Goal: Obtain resource: Download file/media

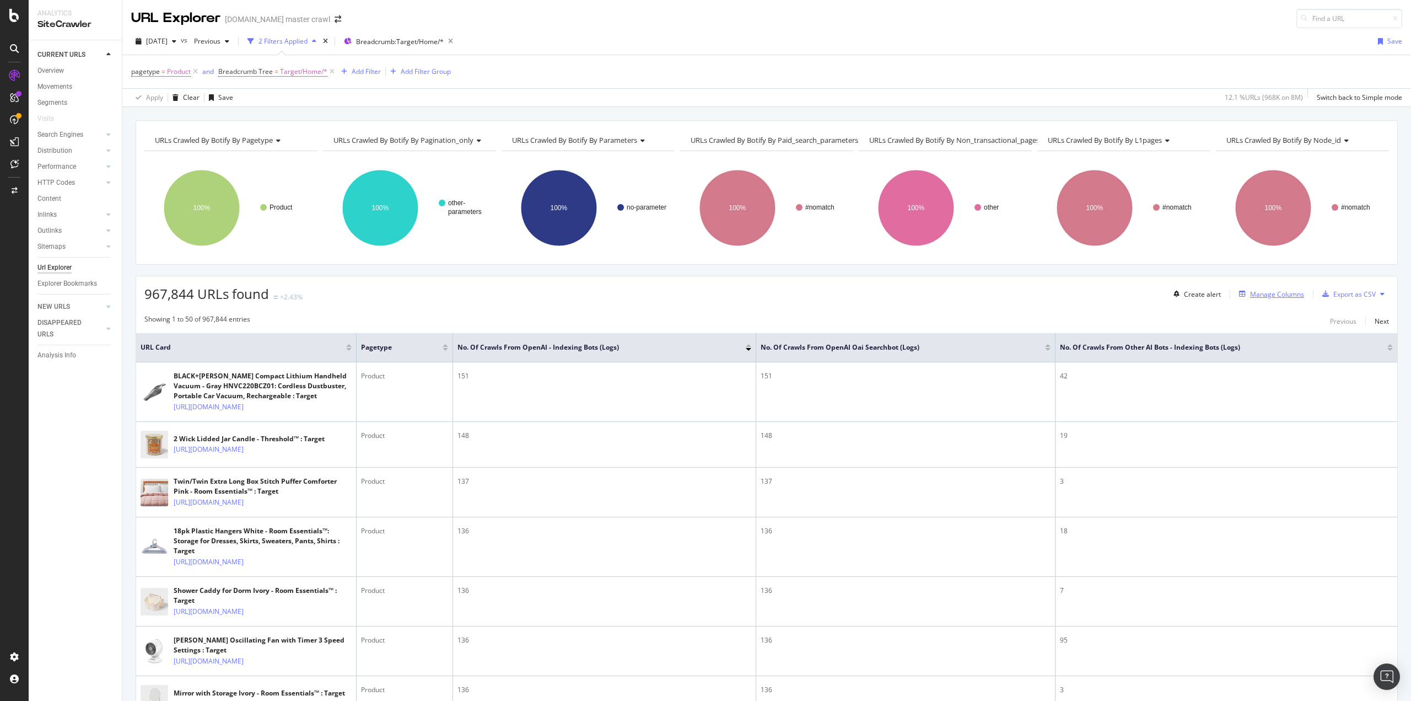
click at [1259, 289] on div "Manage Columns" at bounding box center [1277, 293] width 54 height 9
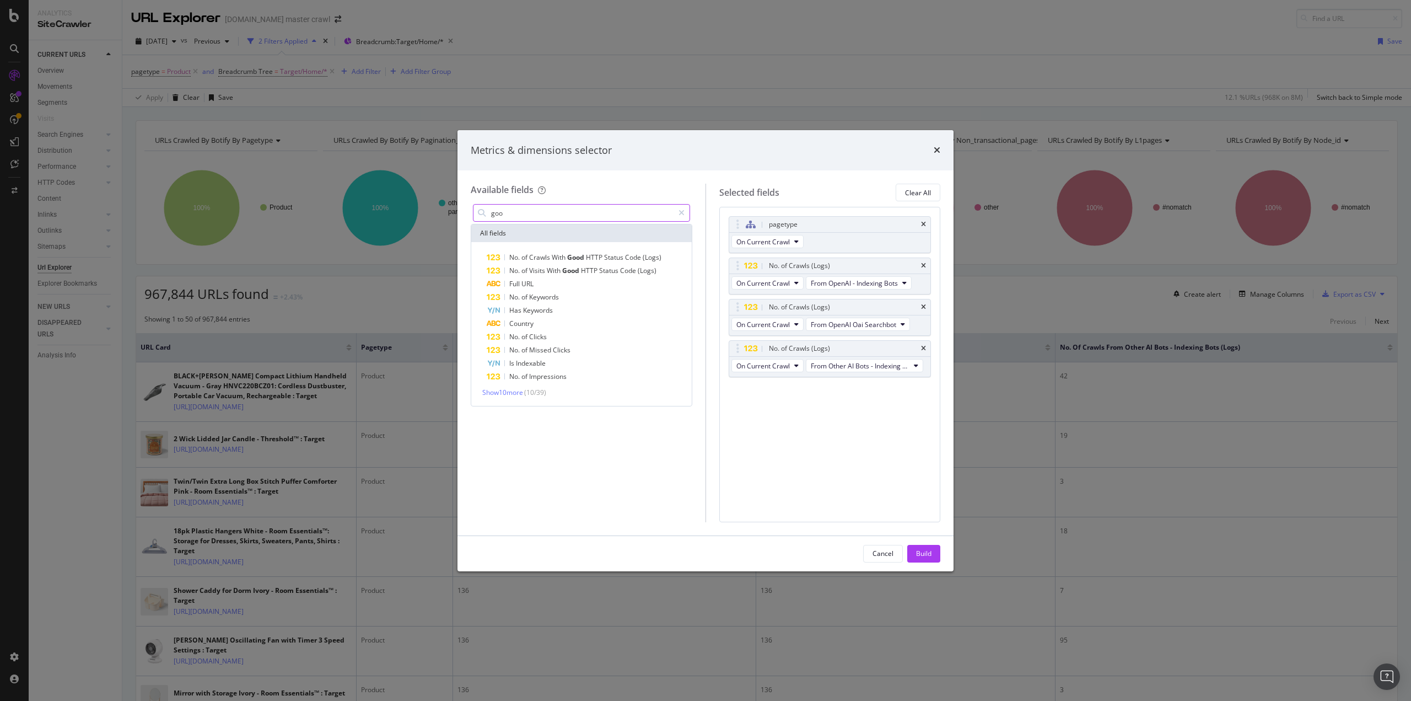
click at [547, 220] on input "goo" at bounding box center [582, 212] width 184 height 17
click at [547, 219] on input "goo" at bounding box center [582, 212] width 184 height 17
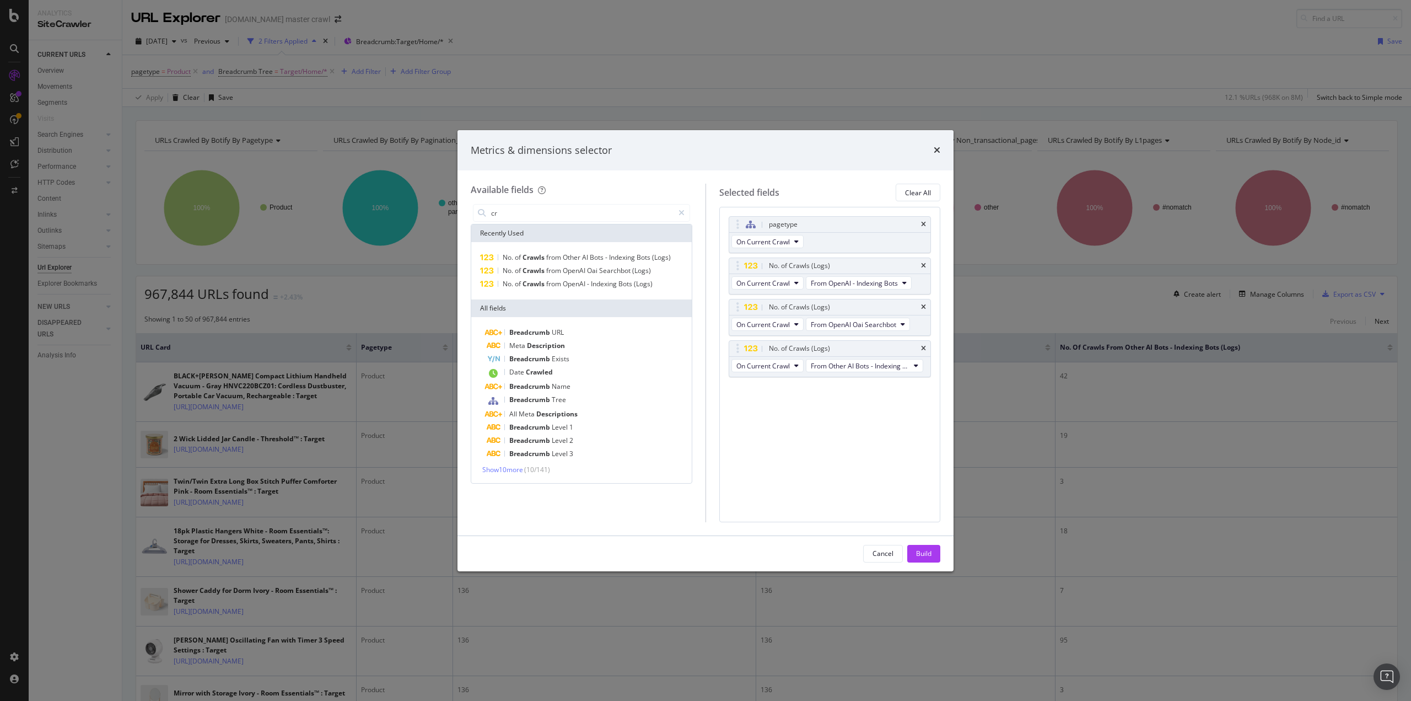
type input "cr"
click at [933, 146] on div "Metrics & dimensions selector" at bounding box center [706, 150] width 470 height 14
click at [937, 150] on icon "times" at bounding box center [937, 150] width 7 height 9
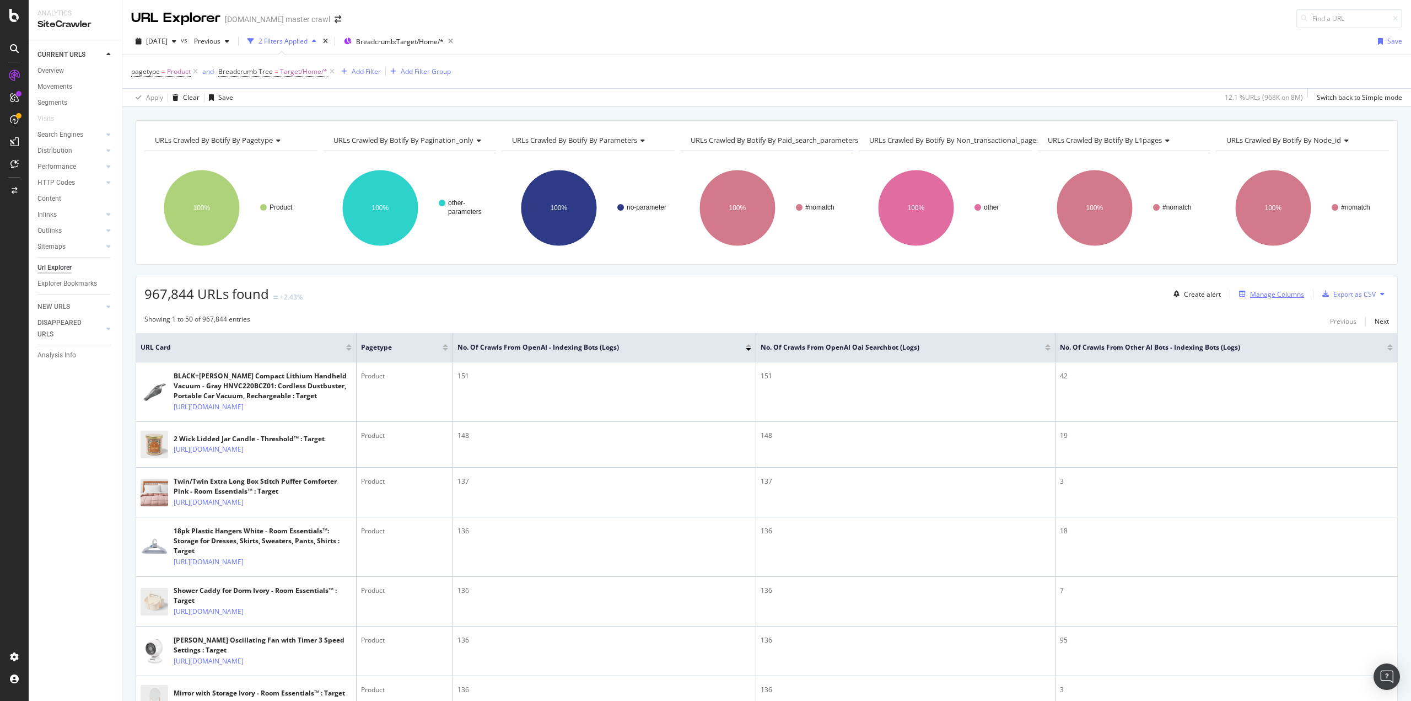
click at [1275, 290] on div "Manage Columns" at bounding box center [1277, 293] width 54 height 9
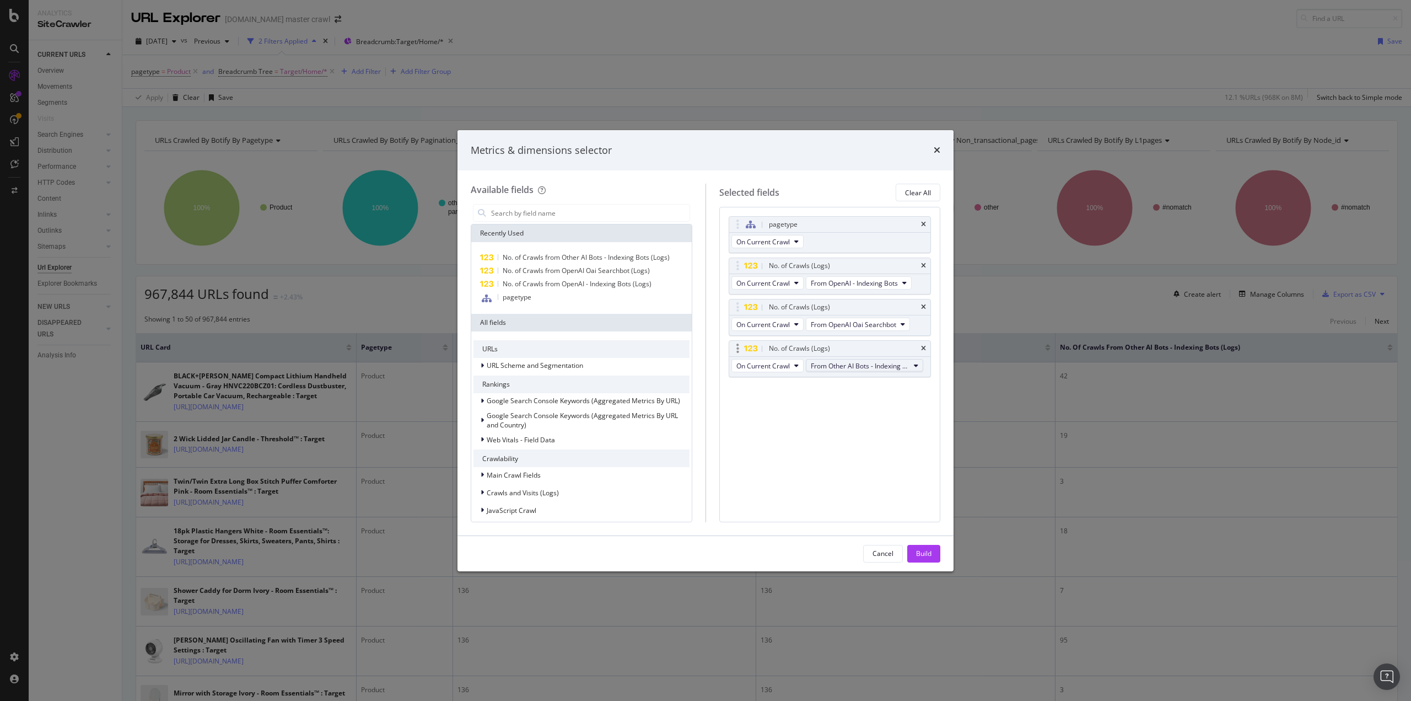
click at [837, 368] on span "From Other AI Bots - Indexing Bots" at bounding box center [860, 365] width 99 height 9
click at [868, 423] on span "From Google Smartphone" at bounding box center [869, 424] width 110 height 10
click at [914, 550] on button "Build" at bounding box center [923, 554] width 33 height 18
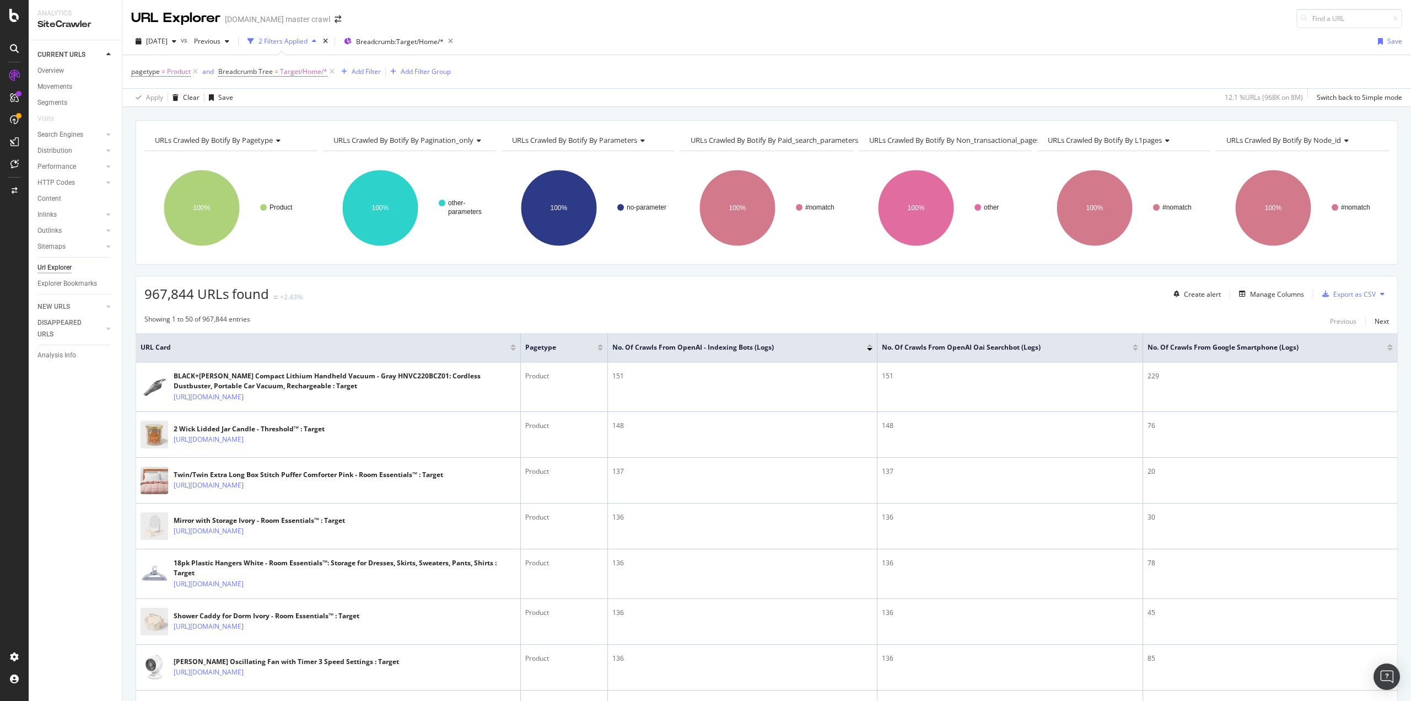
click at [1387, 349] on div at bounding box center [1390, 349] width 6 height 3
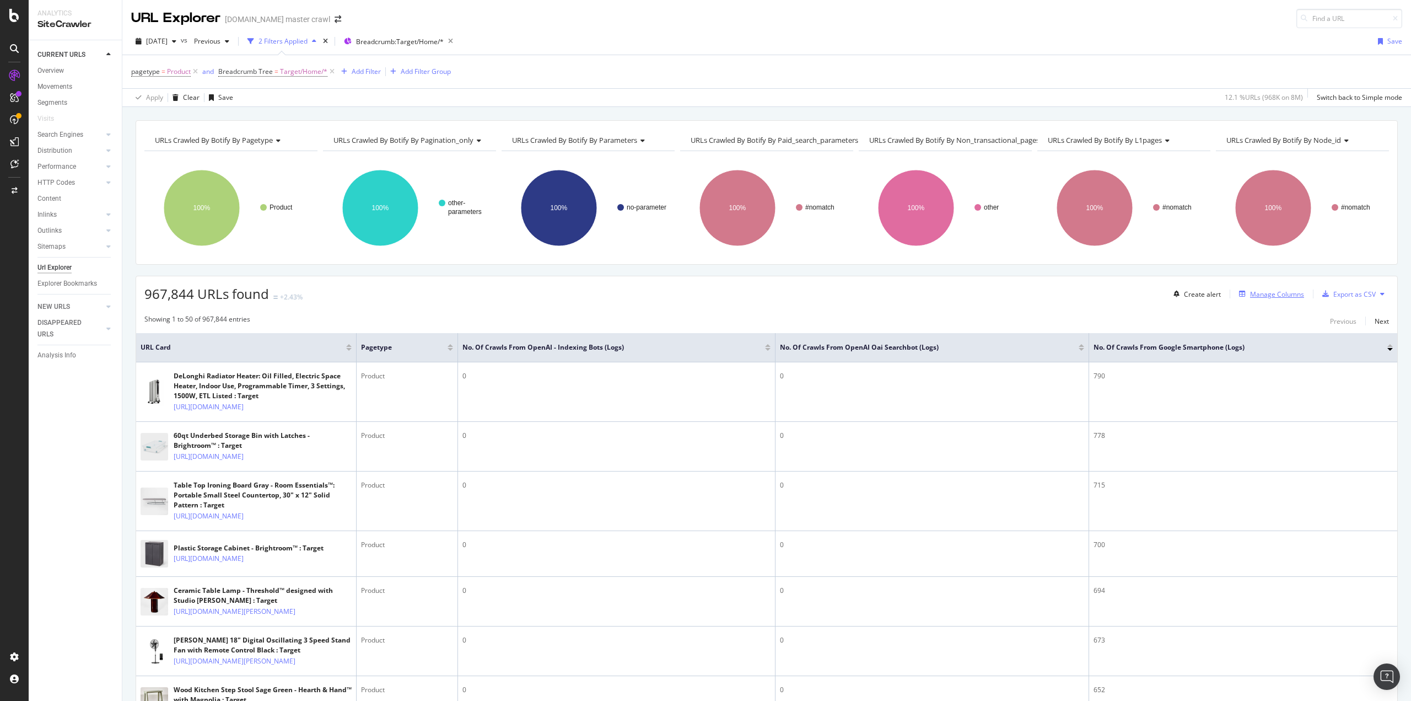
click at [1250, 297] on div "Manage Columns" at bounding box center [1277, 293] width 54 height 9
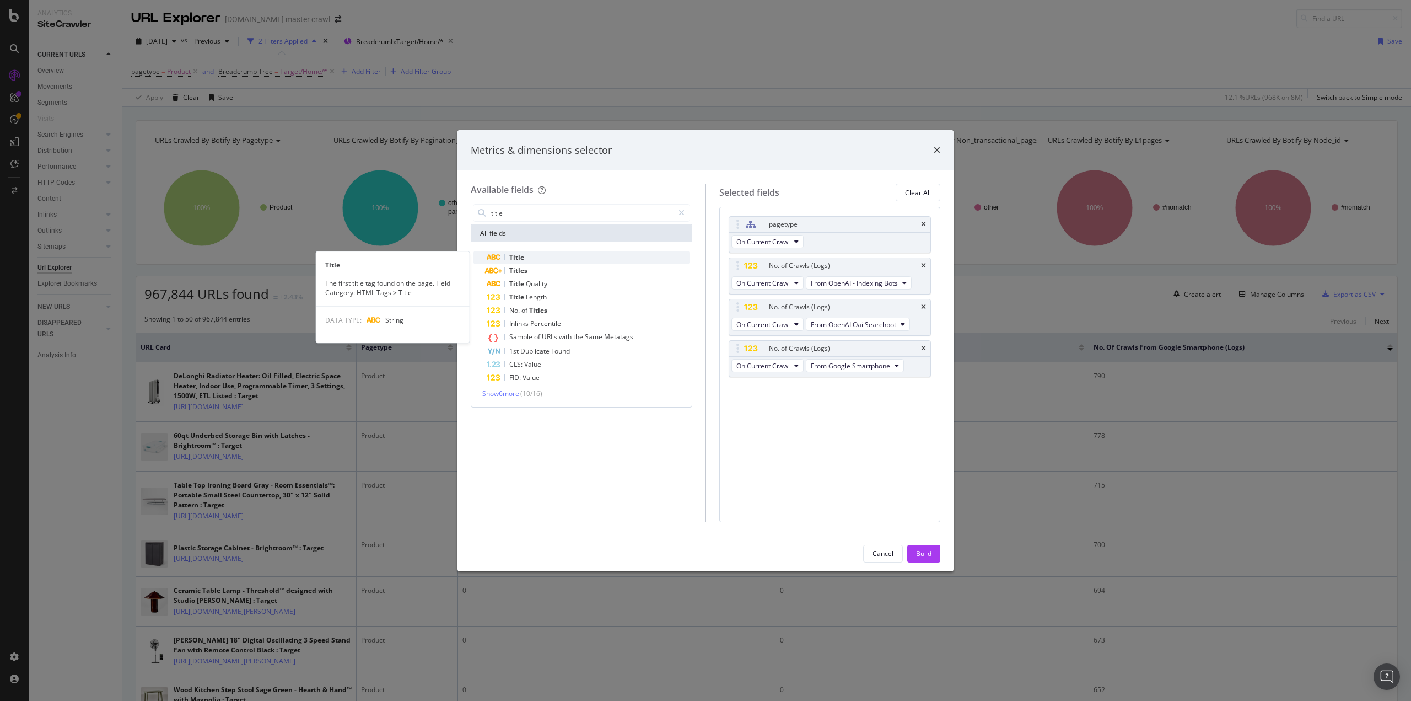
type input "title"
click at [503, 257] on div "Title" at bounding box center [588, 257] width 203 height 13
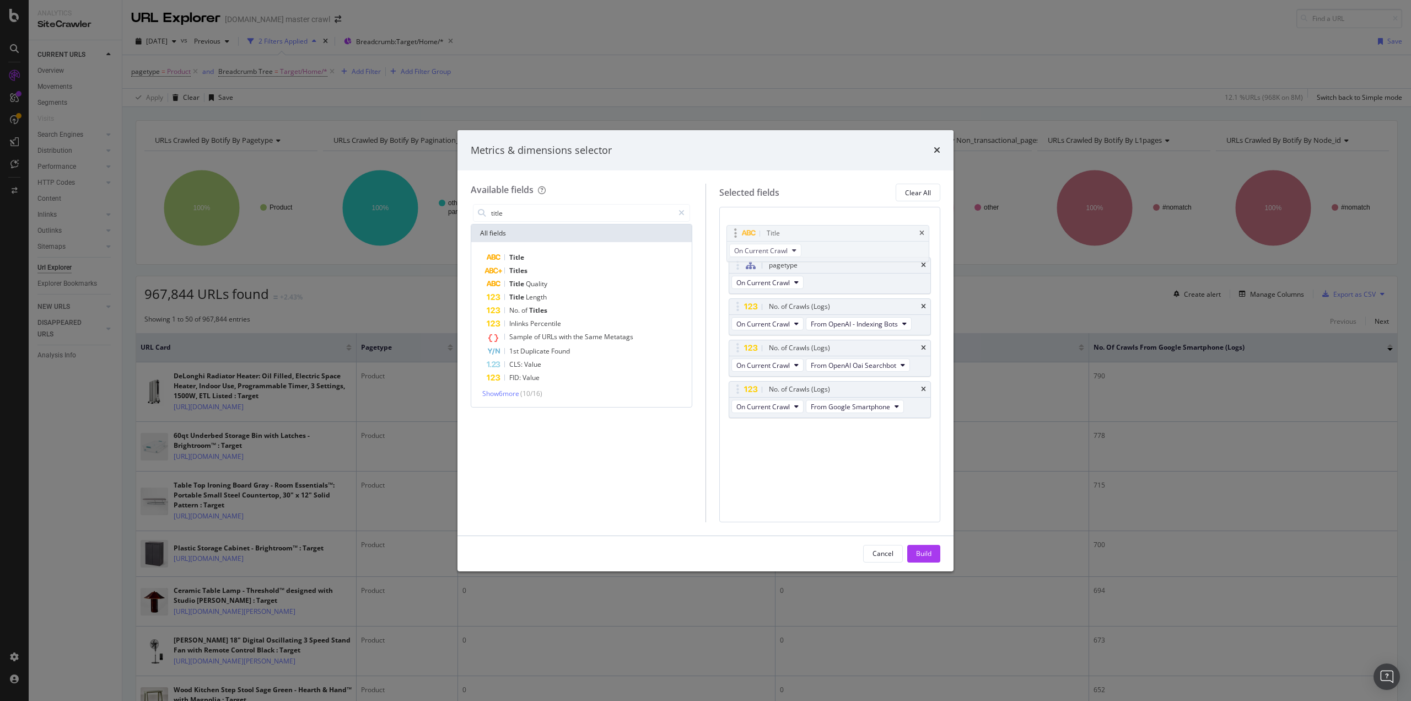
drag, startPoint x: 792, startPoint y: 390, endPoint x: 790, endPoint y: 235, distance: 154.9
click at [790, 235] on body "Analytics SiteCrawler CURRENT URLS Overview Movements Segments Visits Search En…" at bounding box center [705, 350] width 1411 height 701
click at [928, 260] on div "pagetype" at bounding box center [830, 265] width 202 height 15
click at [926, 263] on icon "times" at bounding box center [923, 265] width 5 height 7
click at [925, 555] on div "Build" at bounding box center [923, 552] width 15 height 9
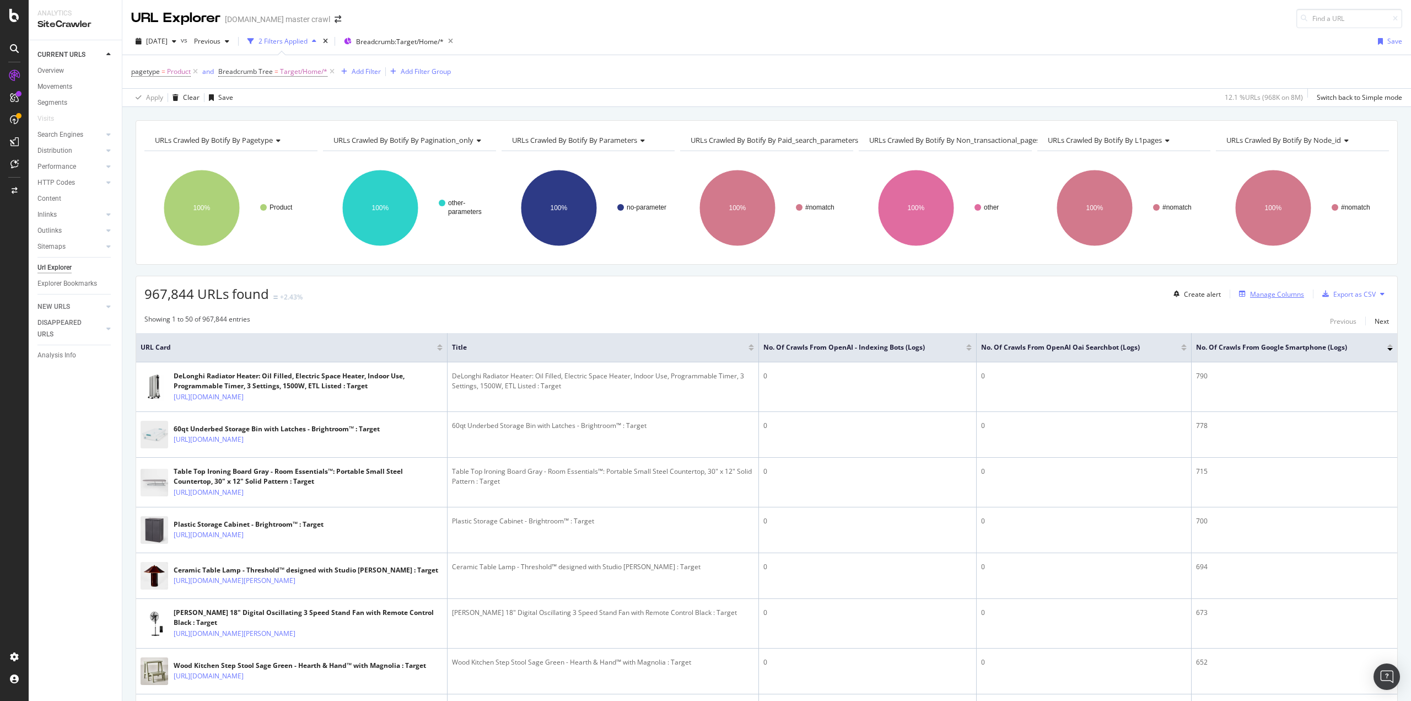
click at [1259, 293] on div "Manage Columns" at bounding box center [1277, 293] width 54 height 9
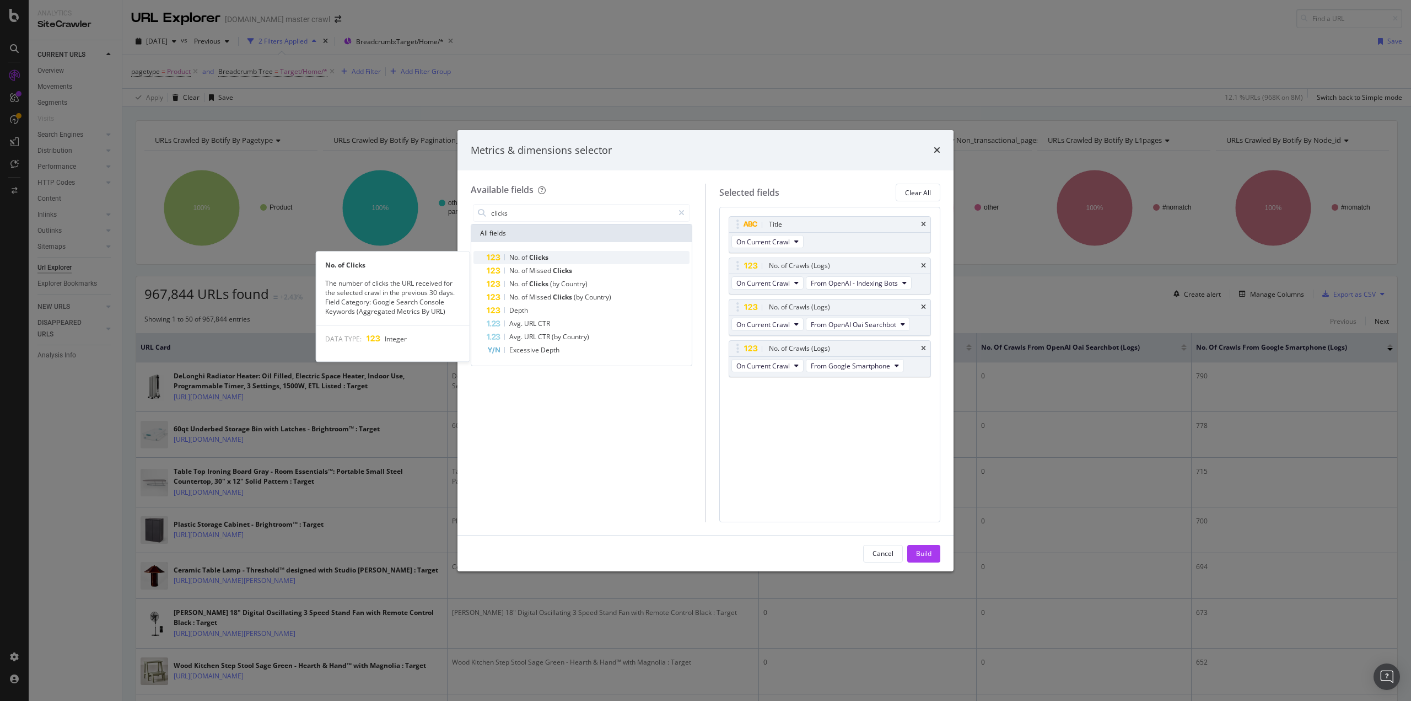
type input "clicks"
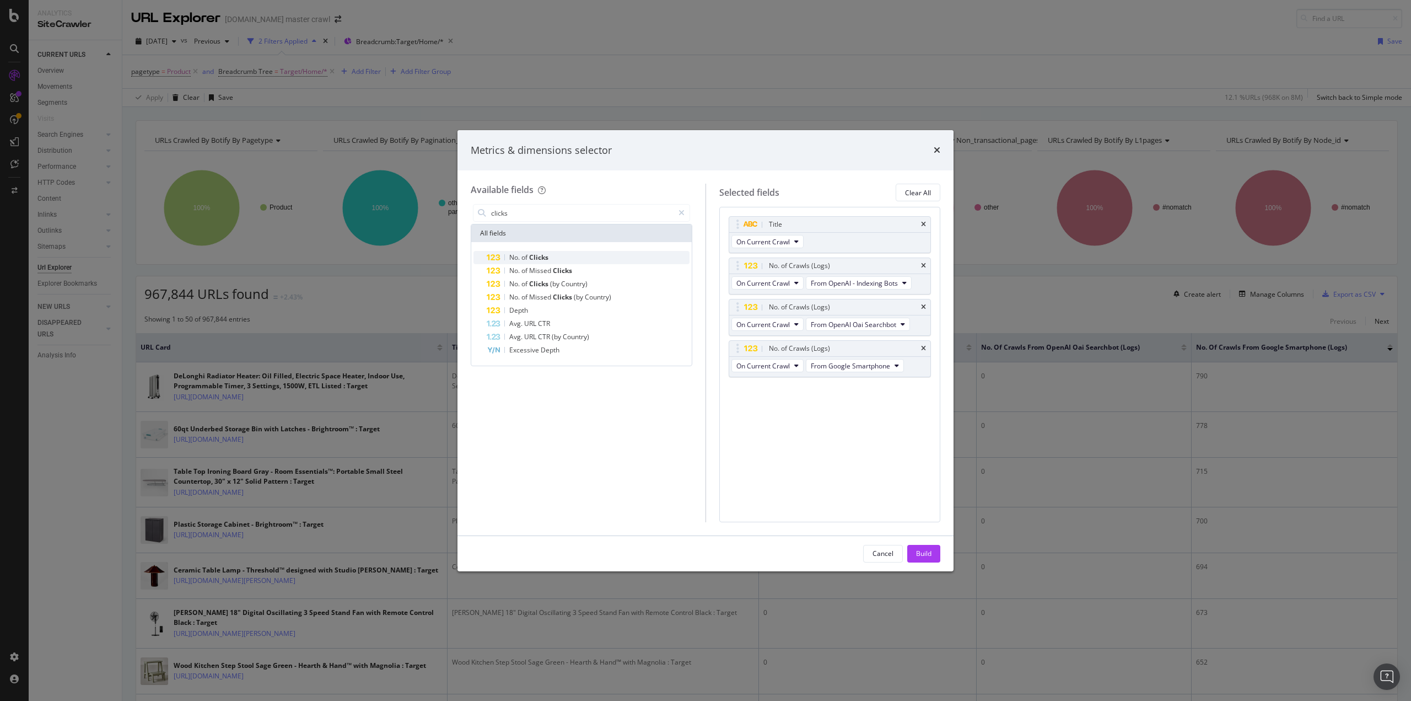
click at [555, 252] on div "No. of Clicks" at bounding box center [588, 257] width 203 height 13
click at [775, 418] on span "On All Pages" at bounding box center [755, 422] width 39 height 9
click at [831, 435] on div "Title On Current Crawl No. of Crawls (Logs) On Current Crawl From OpenAI - Inde…" at bounding box center [830, 336] width 203 height 241
drag, startPoint x: 812, startPoint y: 390, endPoint x: 801, endPoint y: 383, distance: 13.1
click at [801, 386] on body "Analytics SiteCrawler CURRENT URLS Overview Movements Segments Visits Search En…" at bounding box center [705, 350] width 1411 height 701
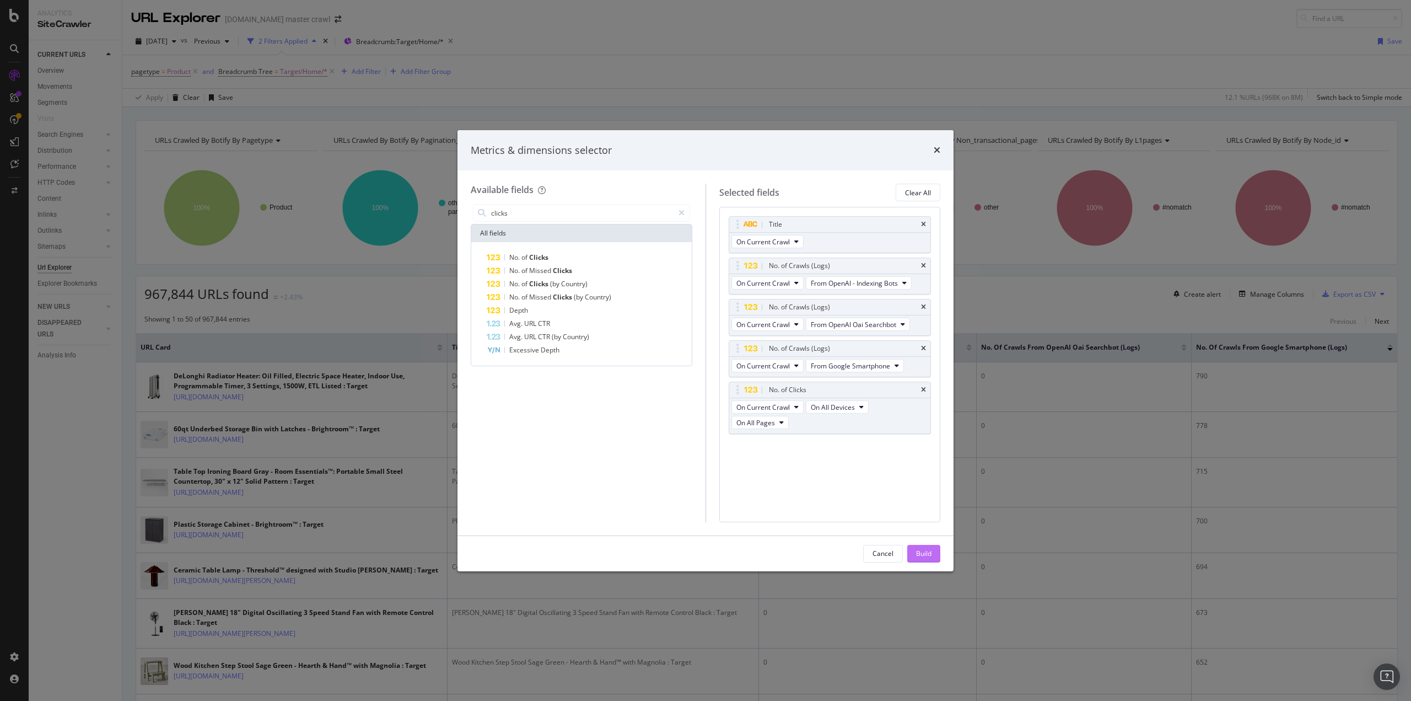
click at [922, 548] on div "Build" at bounding box center [923, 553] width 15 height 17
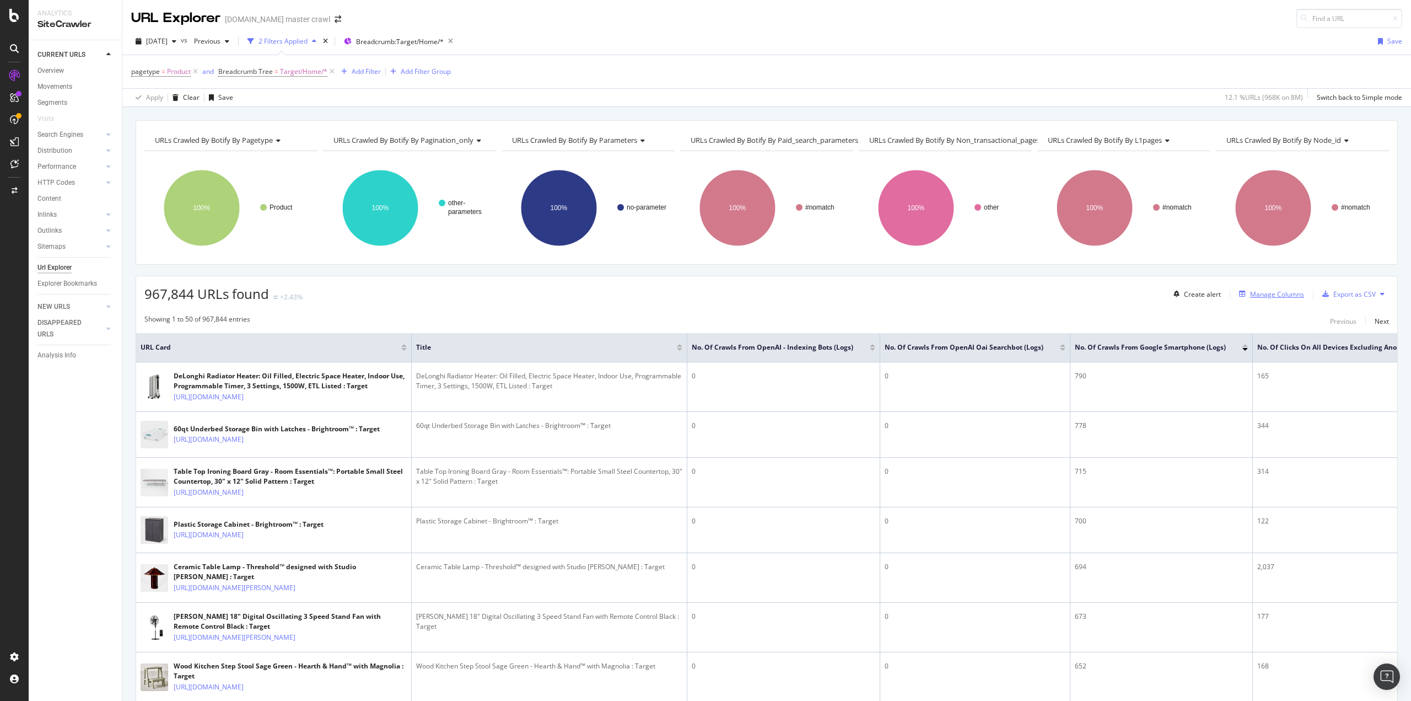
click at [1280, 290] on div "Manage Columns" at bounding box center [1277, 293] width 54 height 9
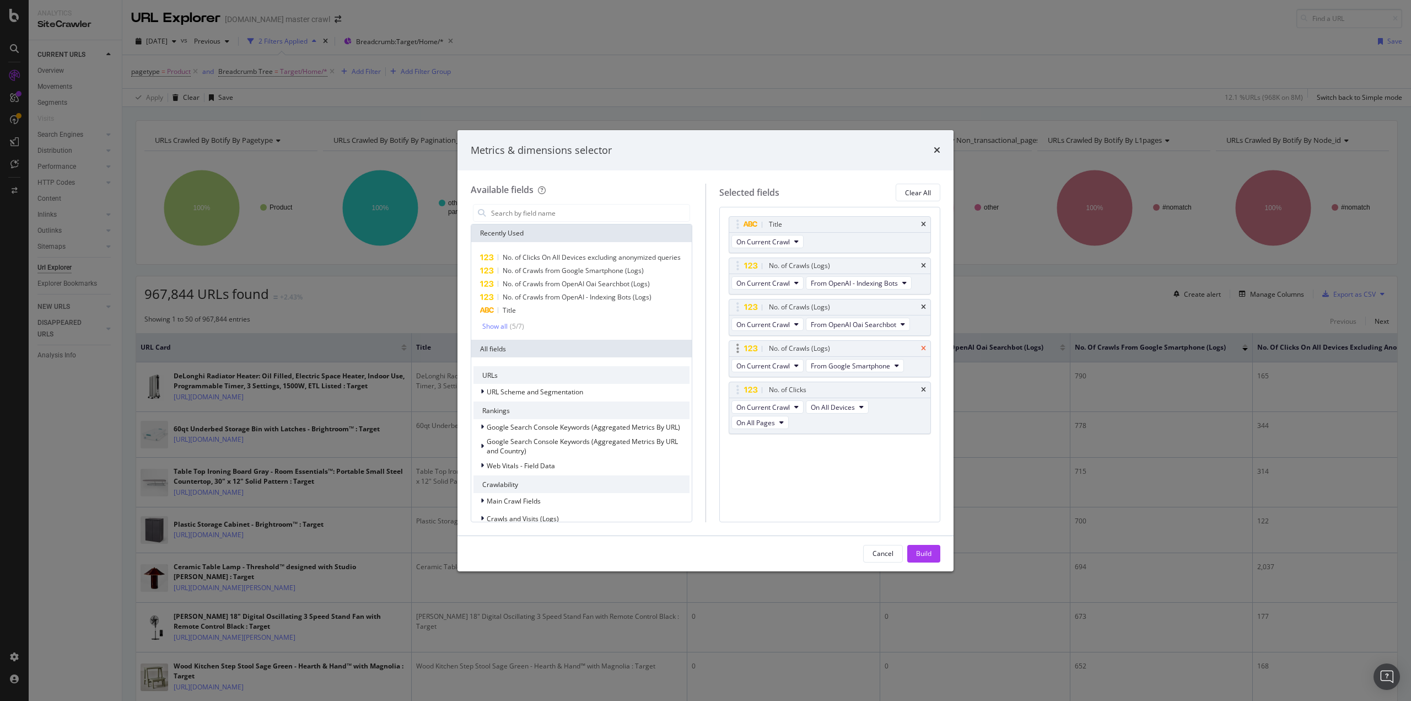
click at [922, 309] on icon "times" at bounding box center [923, 307] width 5 height 7
click at [921, 553] on div "Build" at bounding box center [923, 552] width 15 height 9
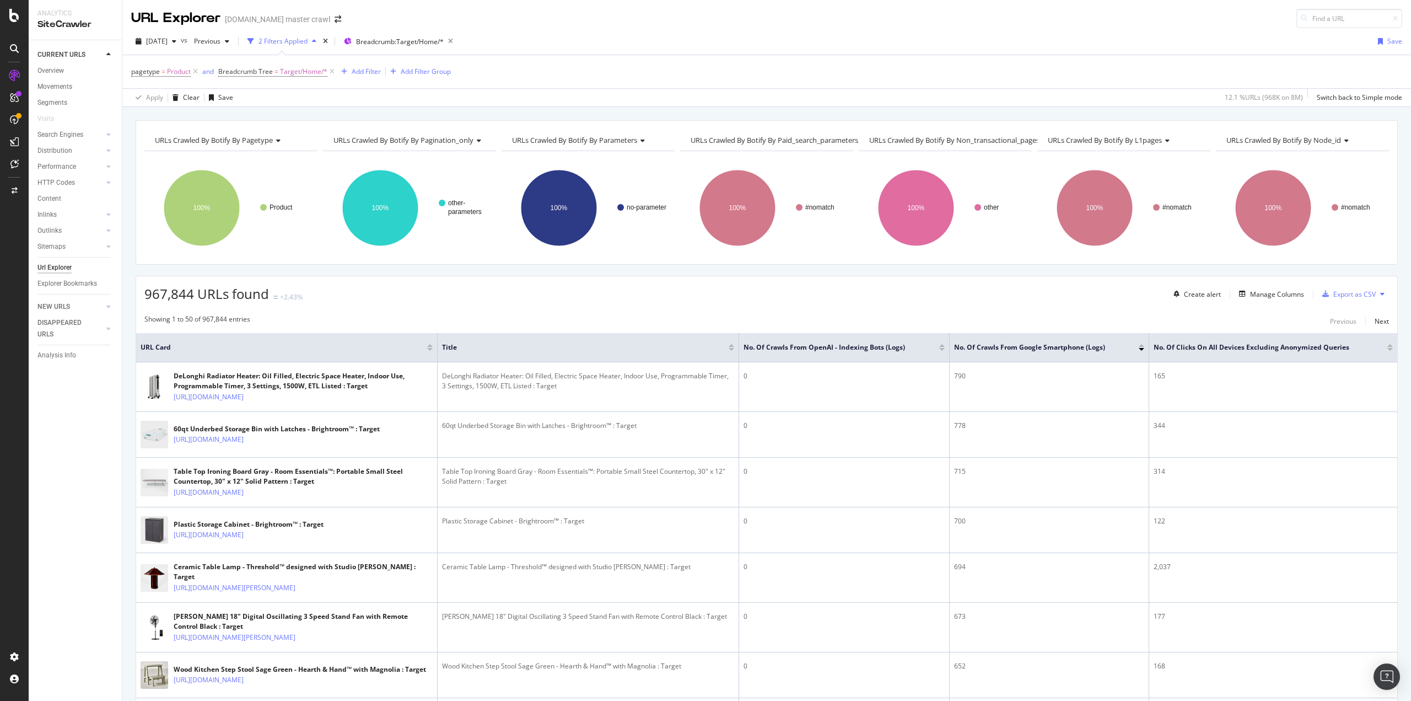
click at [1387, 349] on div at bounding box center [1390, 349] width 6 height 3
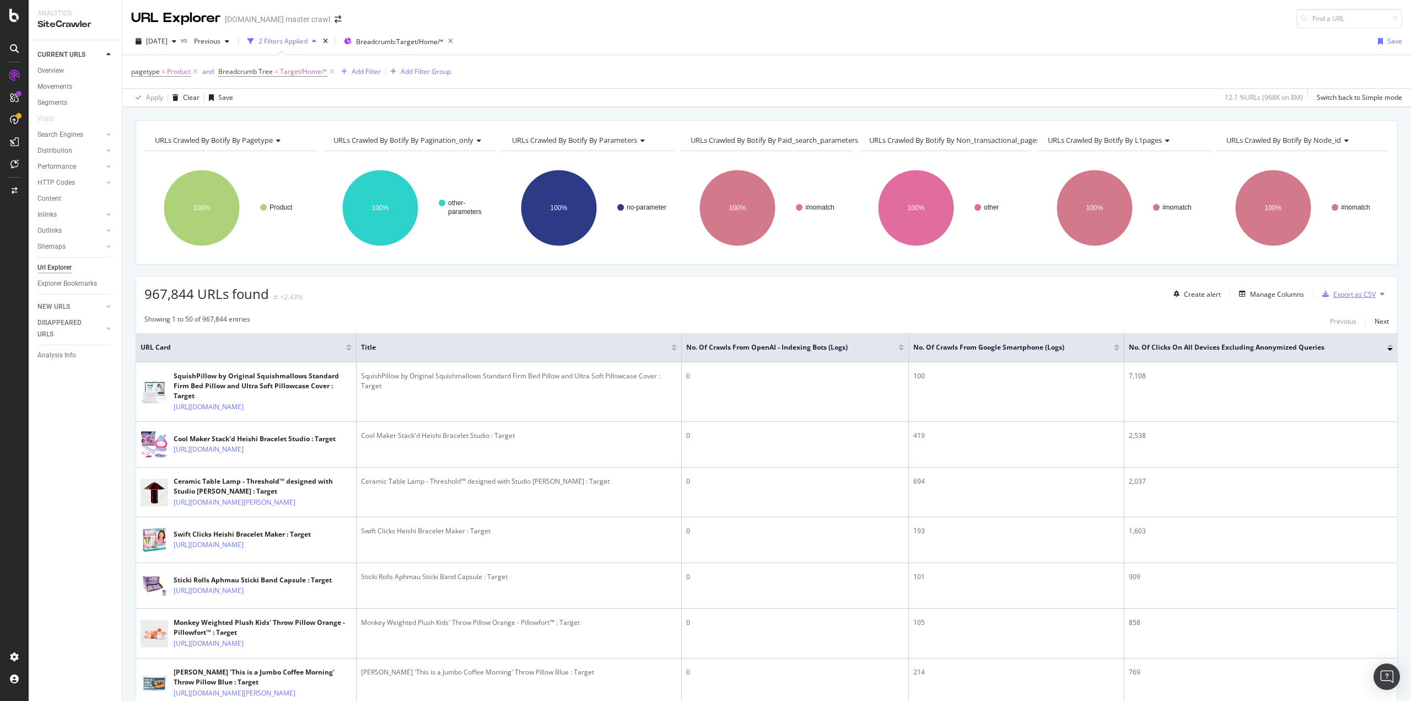
click at [1346, 297] on div "Export as CSV" at bounding box center [1354, 293] width 42 height 9
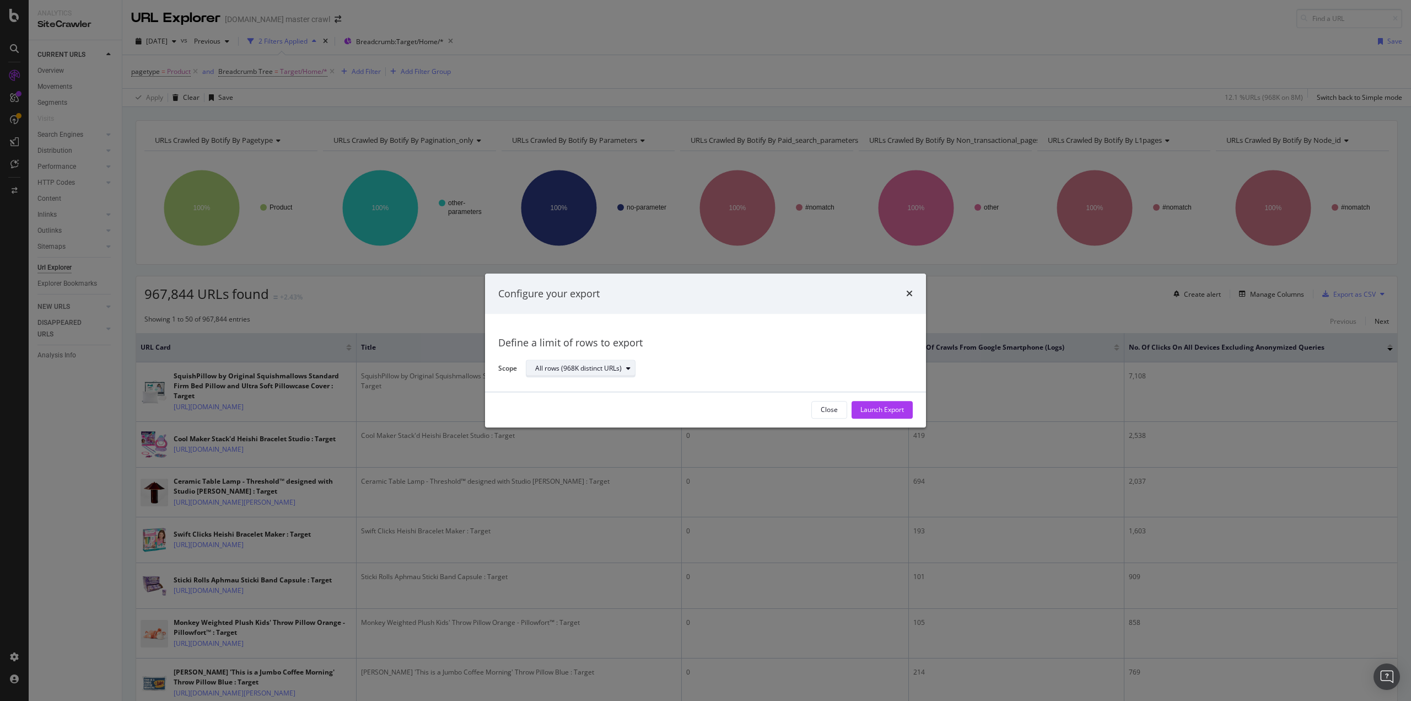
click at [618, 374] on div "All rows (968K distinct URLs)" at bounding box center [585, 368] width 100 height 15
click at [597, 410] on div "Define a limit" at bounding box center [586, 405] width 111 height 14
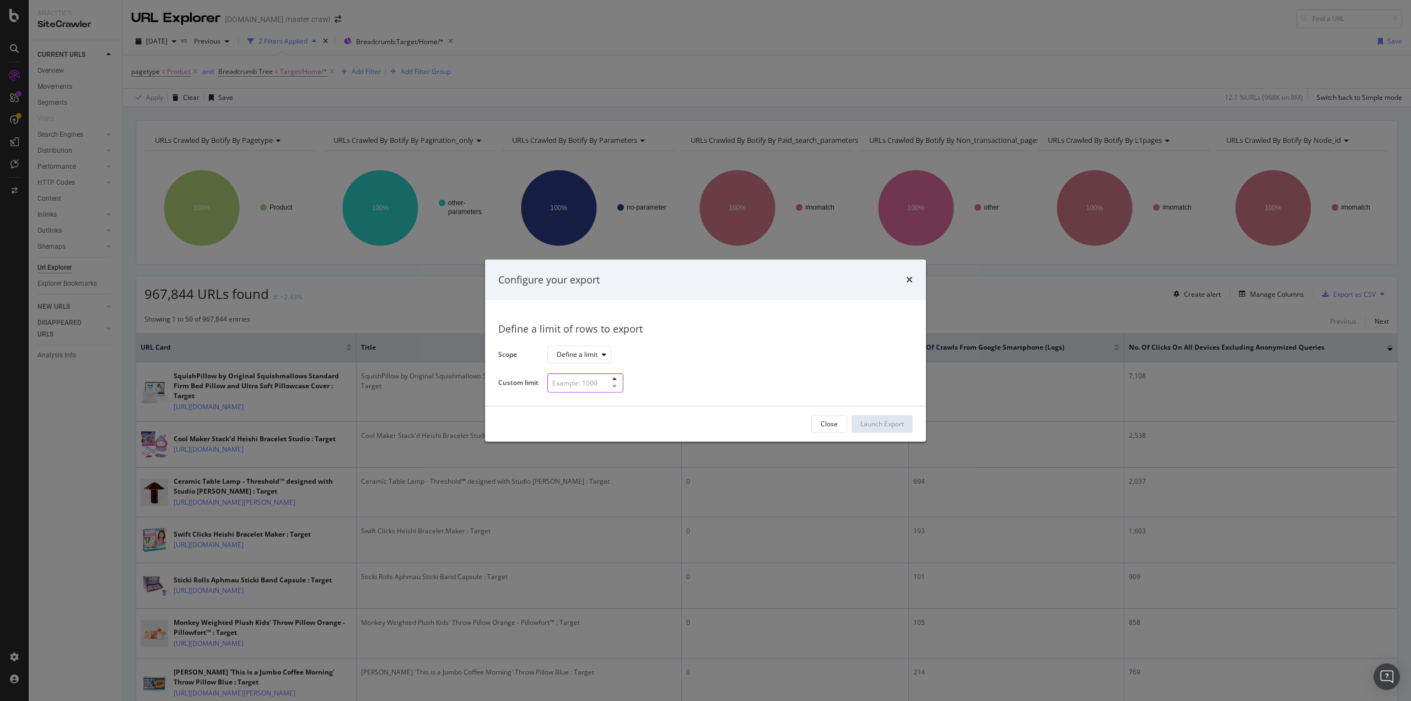
click at [594, 384] on input "modal" at bounding box center [585, 382] width 76 height 19
type input "1000"
click at [894, 428] on div "Launch Export" at bounding box center [882, 423] width 44 height 9
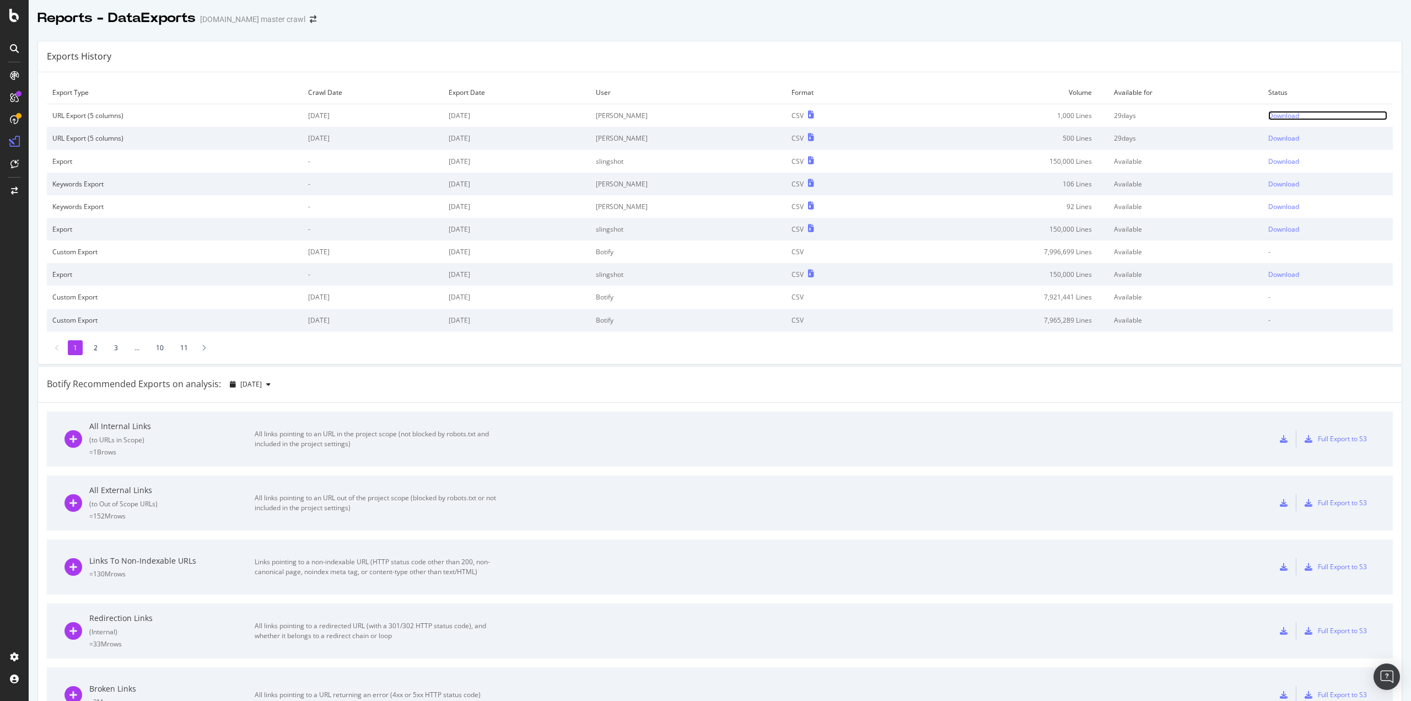
click at [1271, 111] on div "Download" at bounding box center [1283, 115] width 31 height 9
